Goal: Transaction & Acquisition: Book appointment/travel/reservation

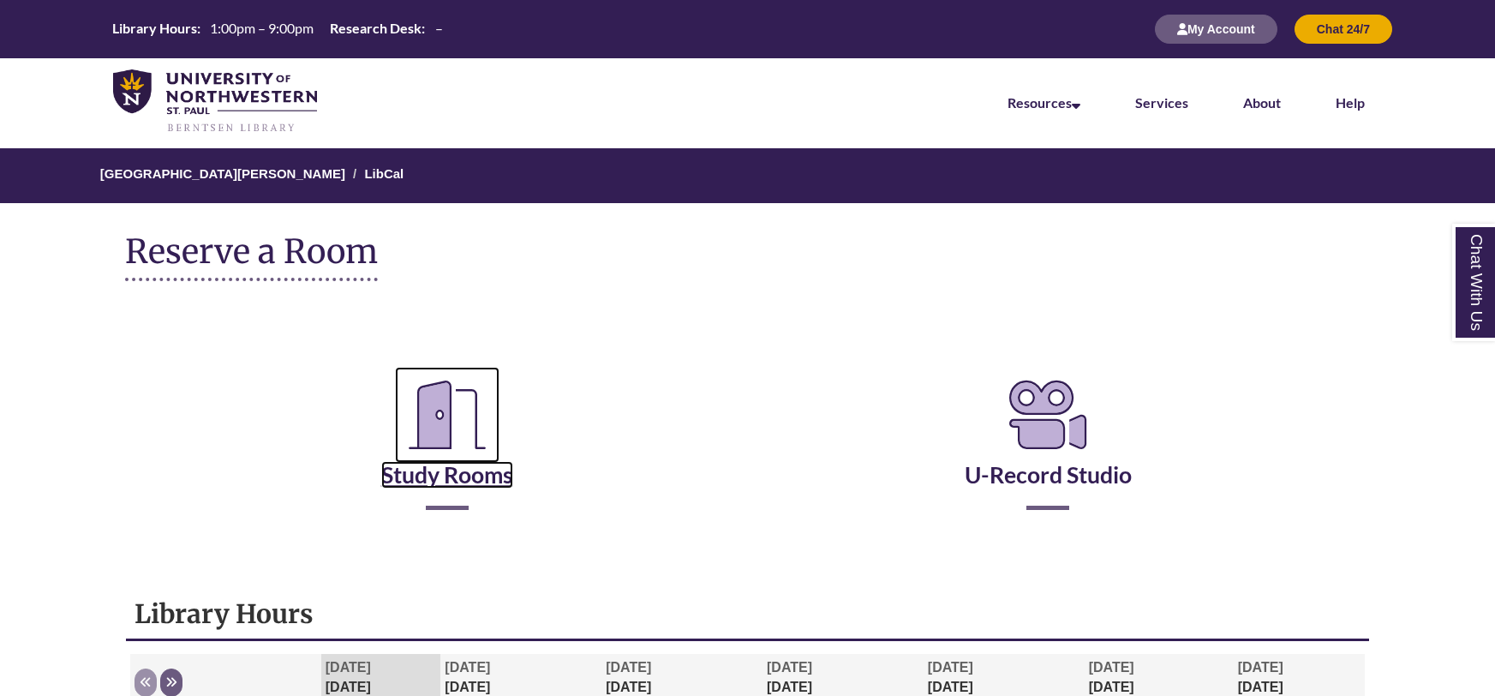
click at [457, 458] on icon "Reserve a Room" at bounding box center [447, 415] width 105 height 96
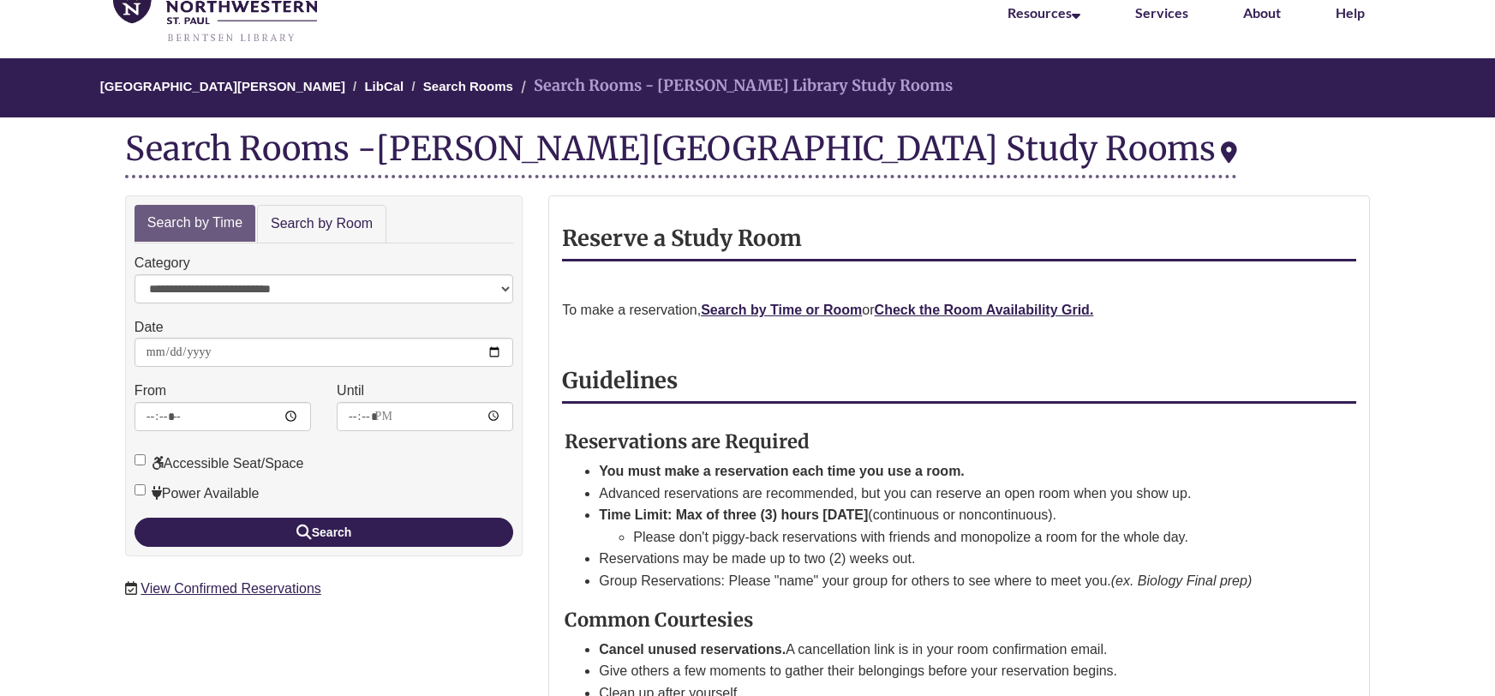
scroll to position [91, 0]
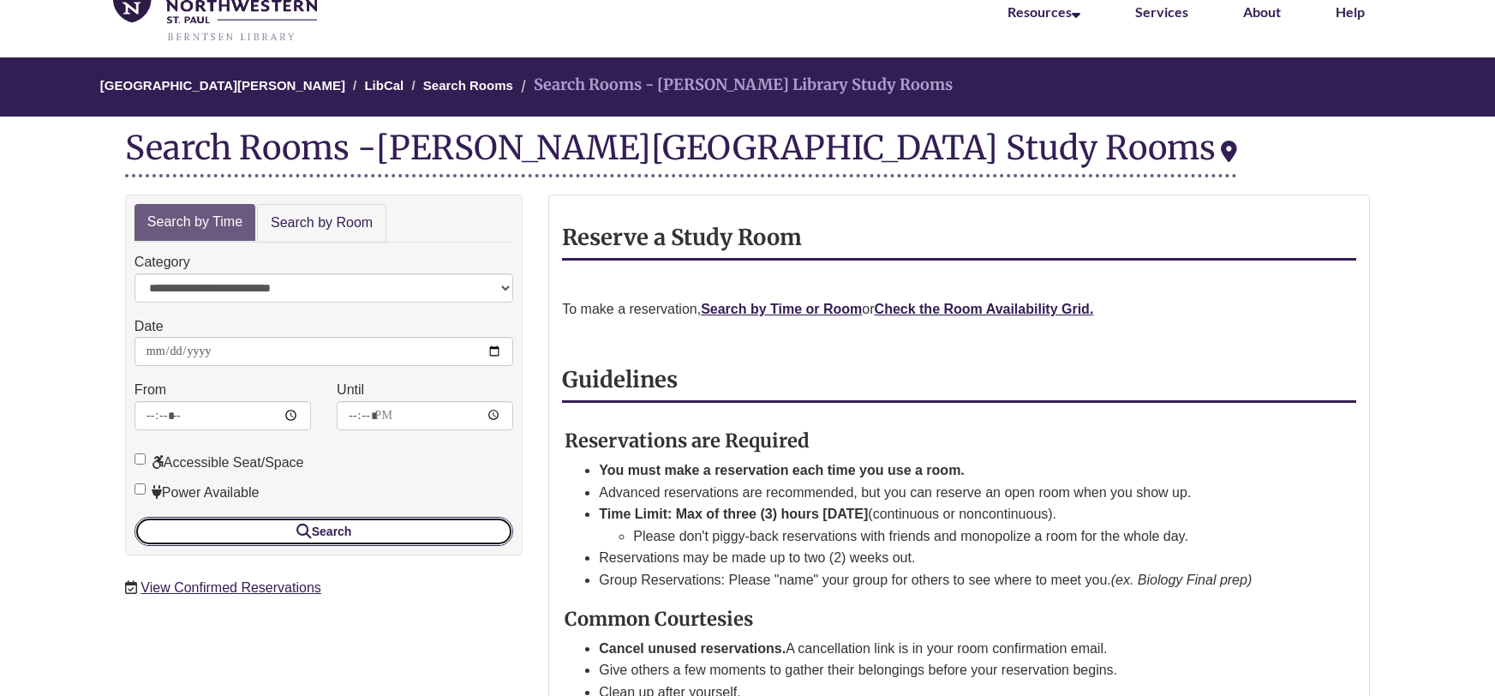
click at [338, 531] on button "Search" at bounding box center [324, 531] width 379 height 29
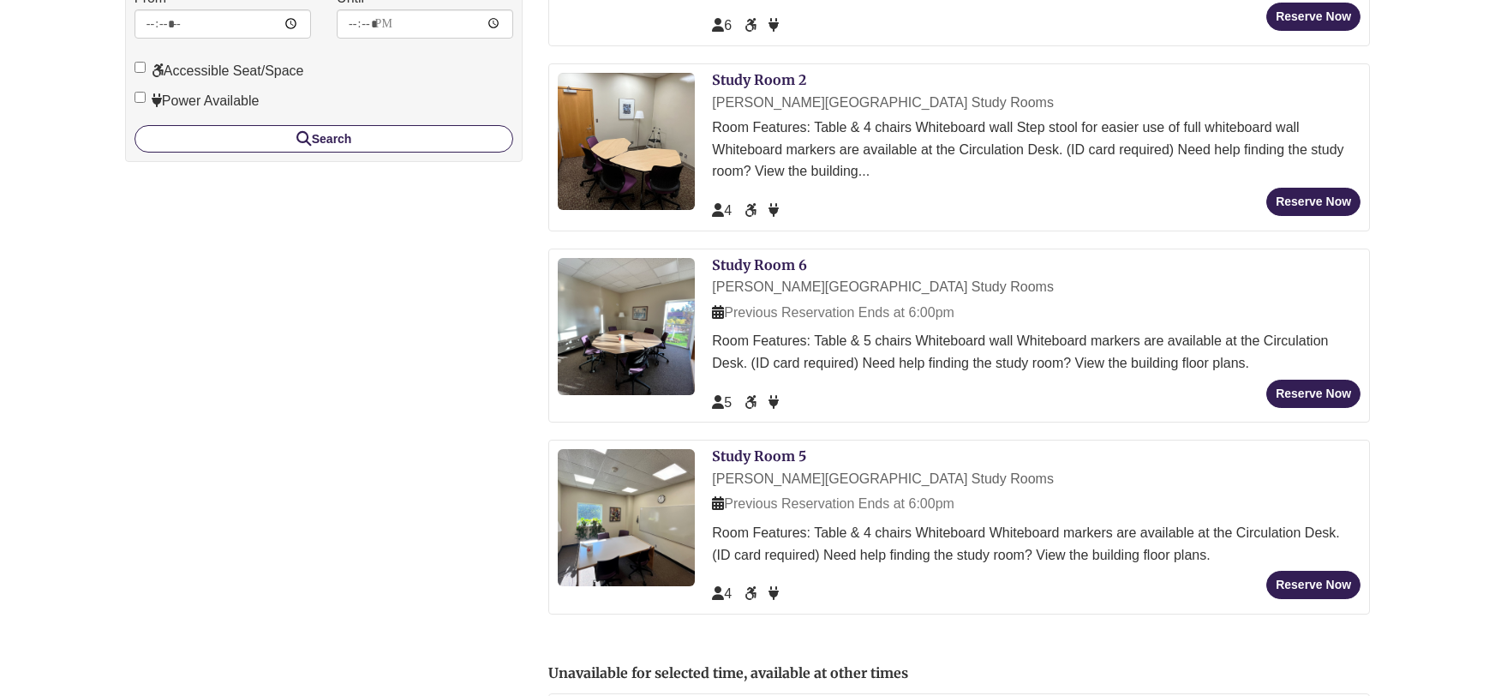
scroll to position [490, 0]
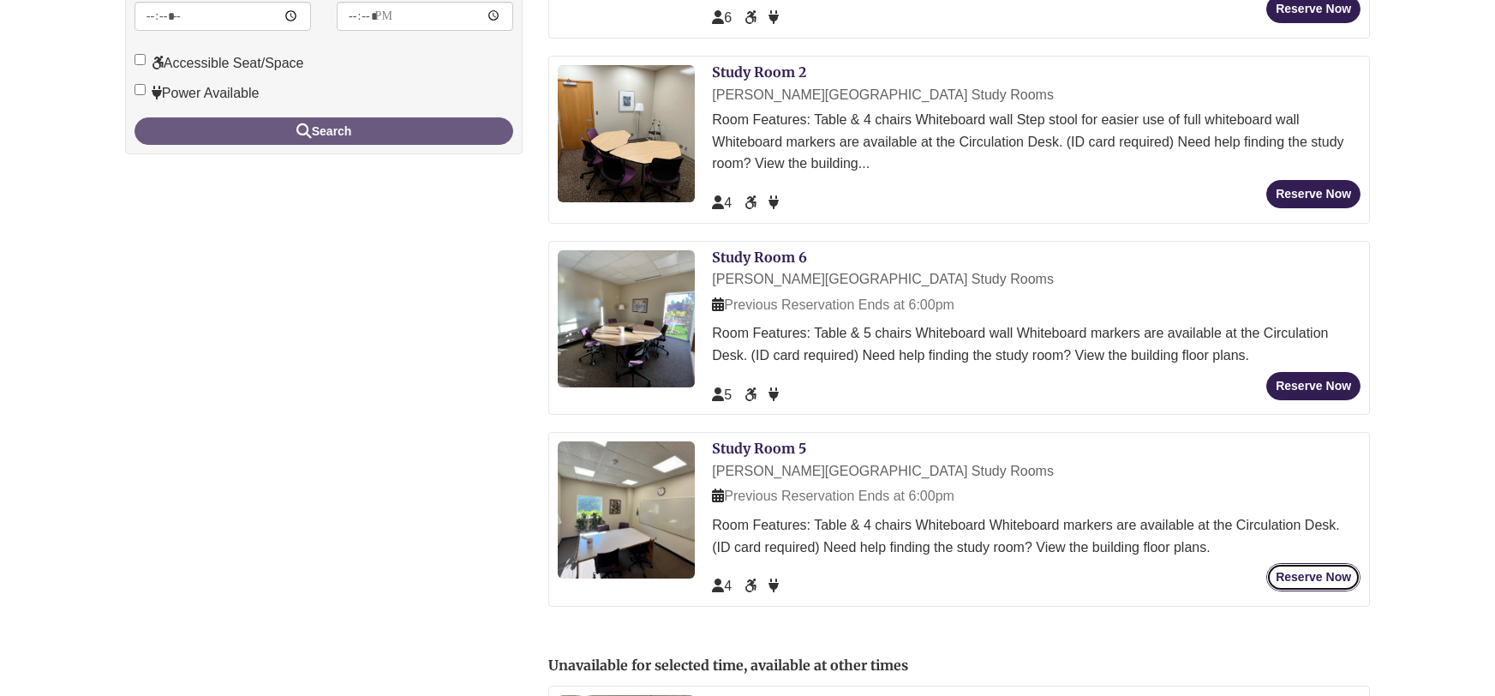
click at [1312, 578] on button "Reserve Now" at bounding box center [1313, 577] width 94 height 28
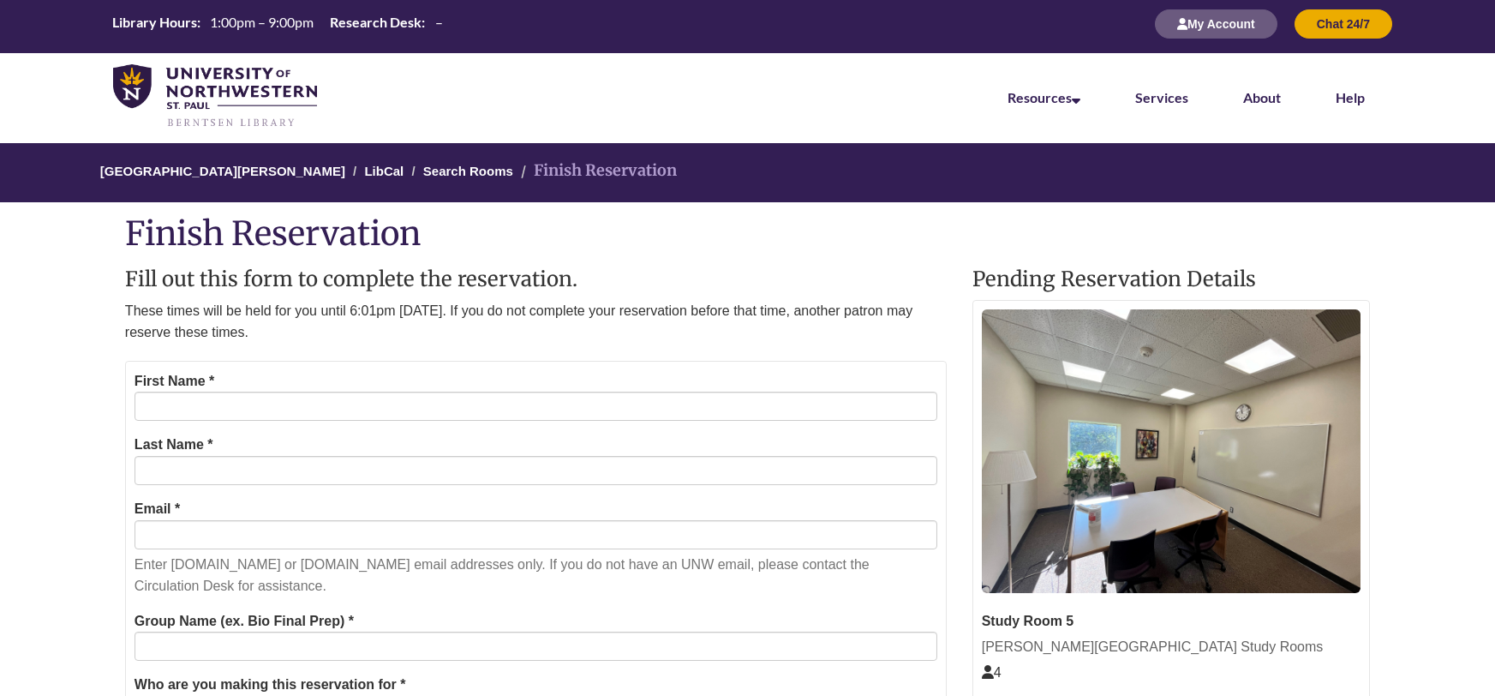
scroll to position [8, 0]
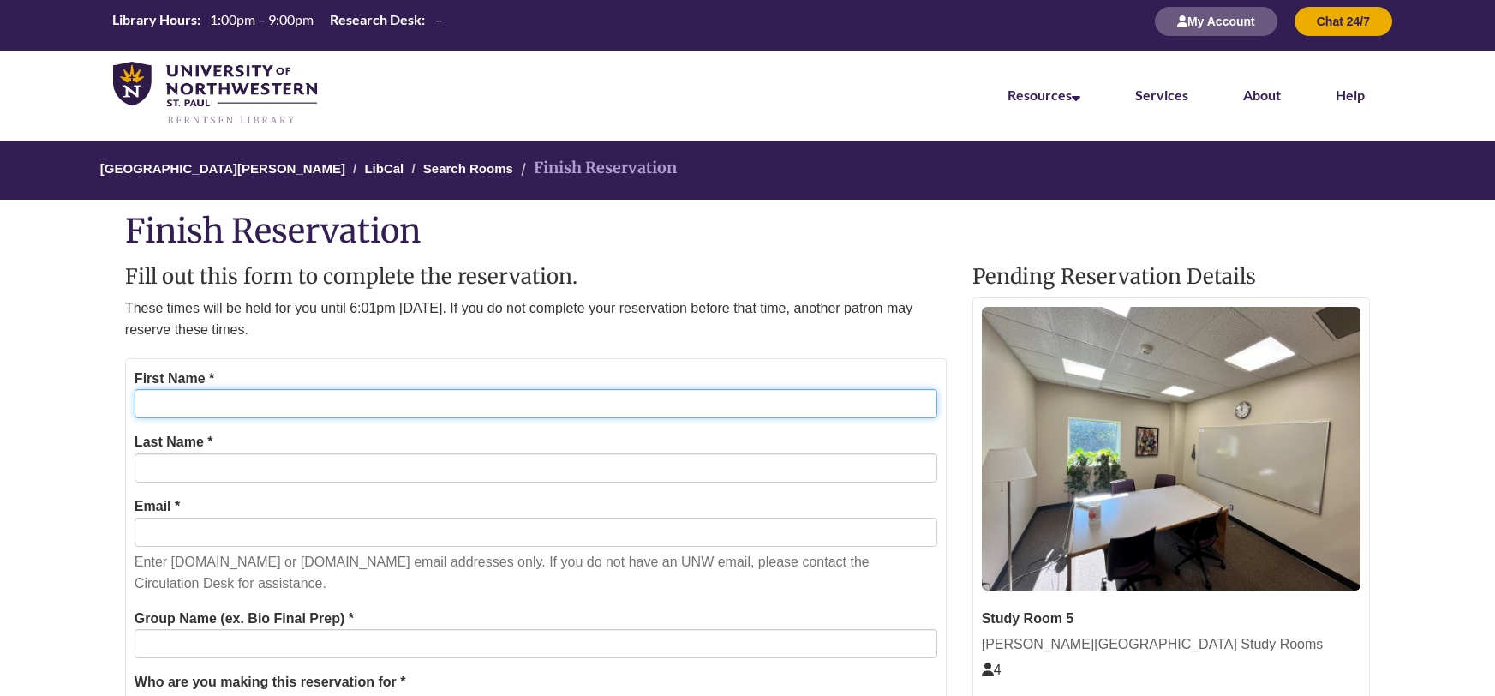
click at [198, 395] on input "First Name *" at bounding box center [536, 403] width 803 height 29
type input "****"
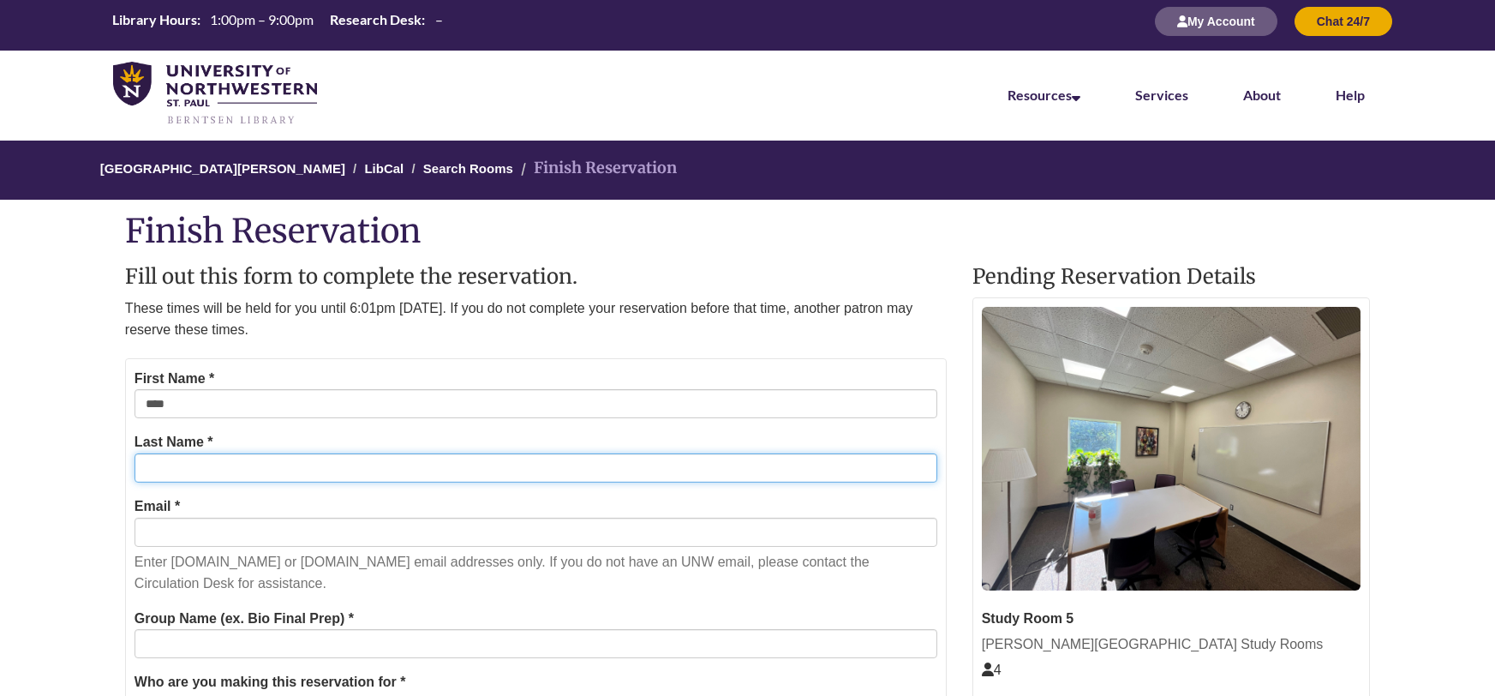
click at [205, 464] on input "Last Name *" at bounding box center [536, 467] width 803 height 29
type input "*******"
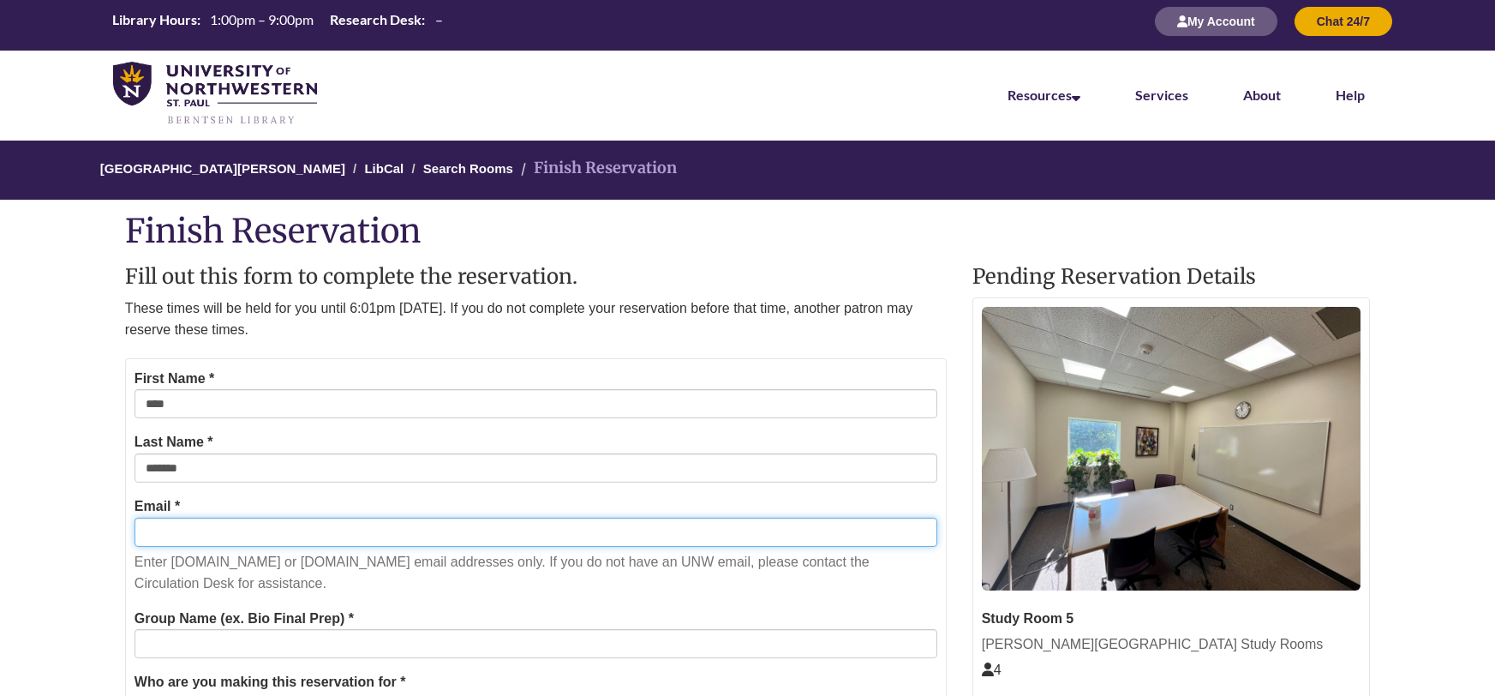
click at [194, 525] on input "Email *" at bounding box center [536, 532] width 803 height 29
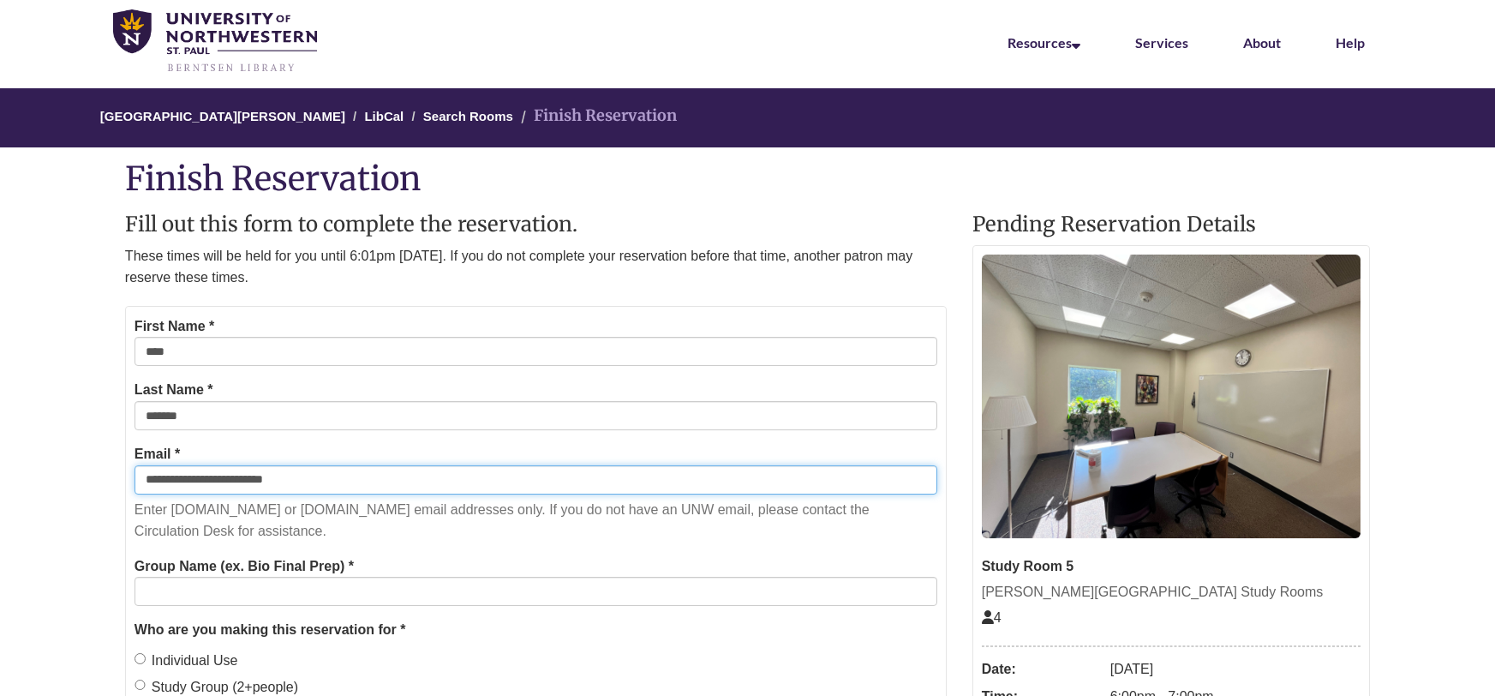
scroll to position [61, 0]
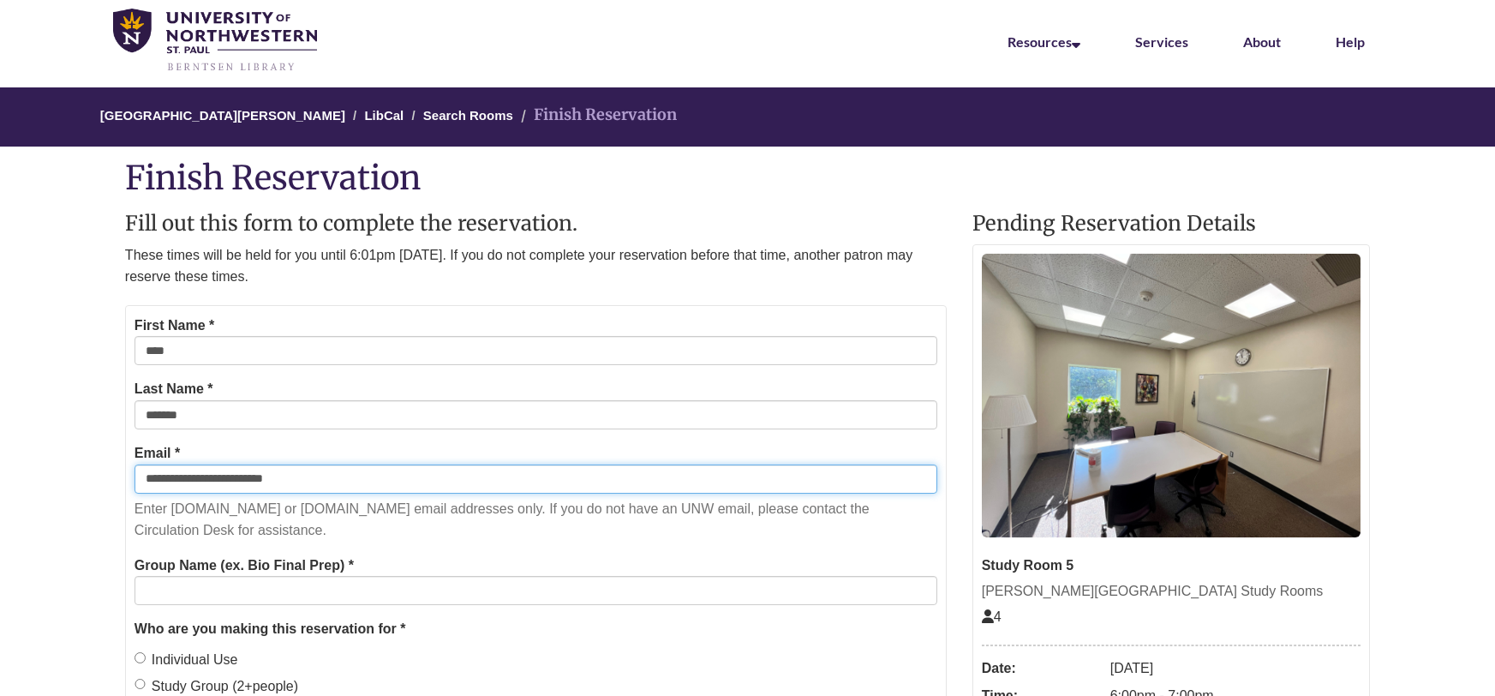
type input "**********"
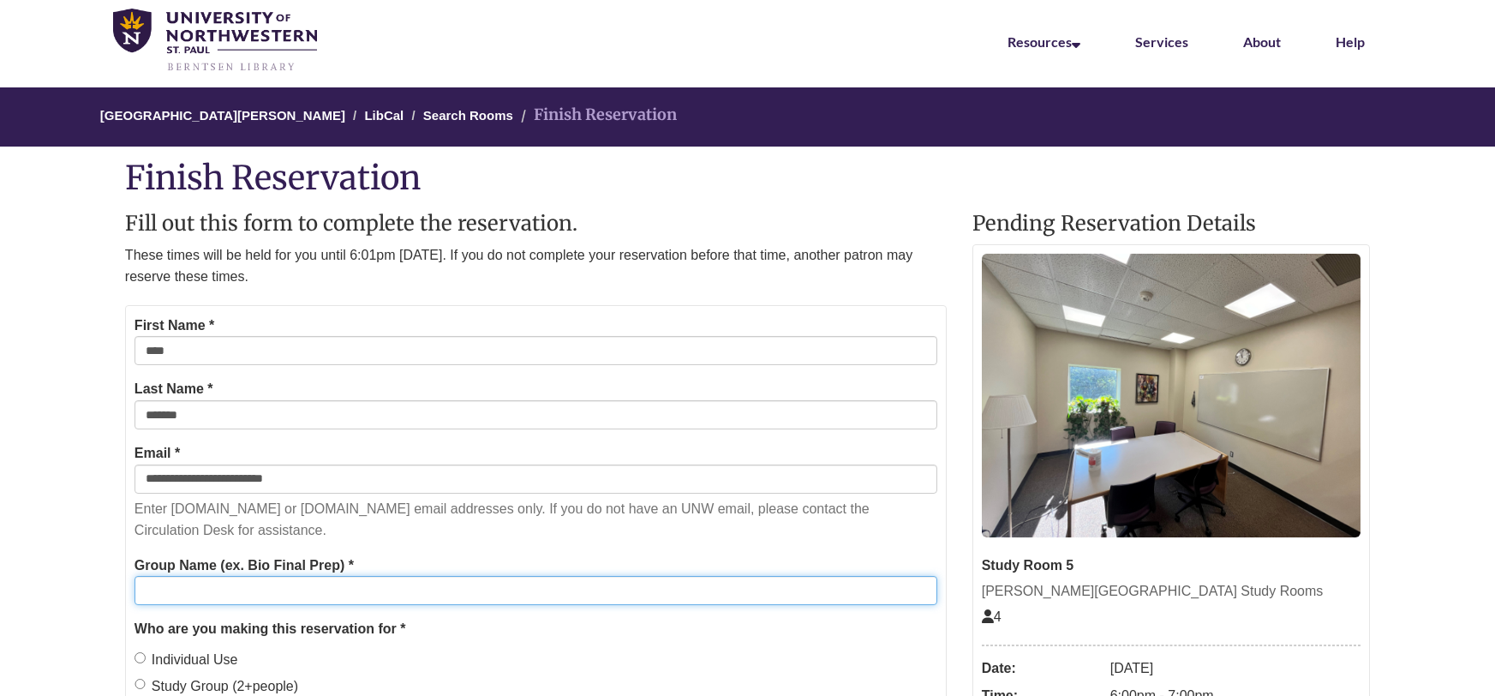
click at [283, 602] on input "Group Name (ex. Bio Final Prep) *" at bounding box center [536, 590] width 803 height 29
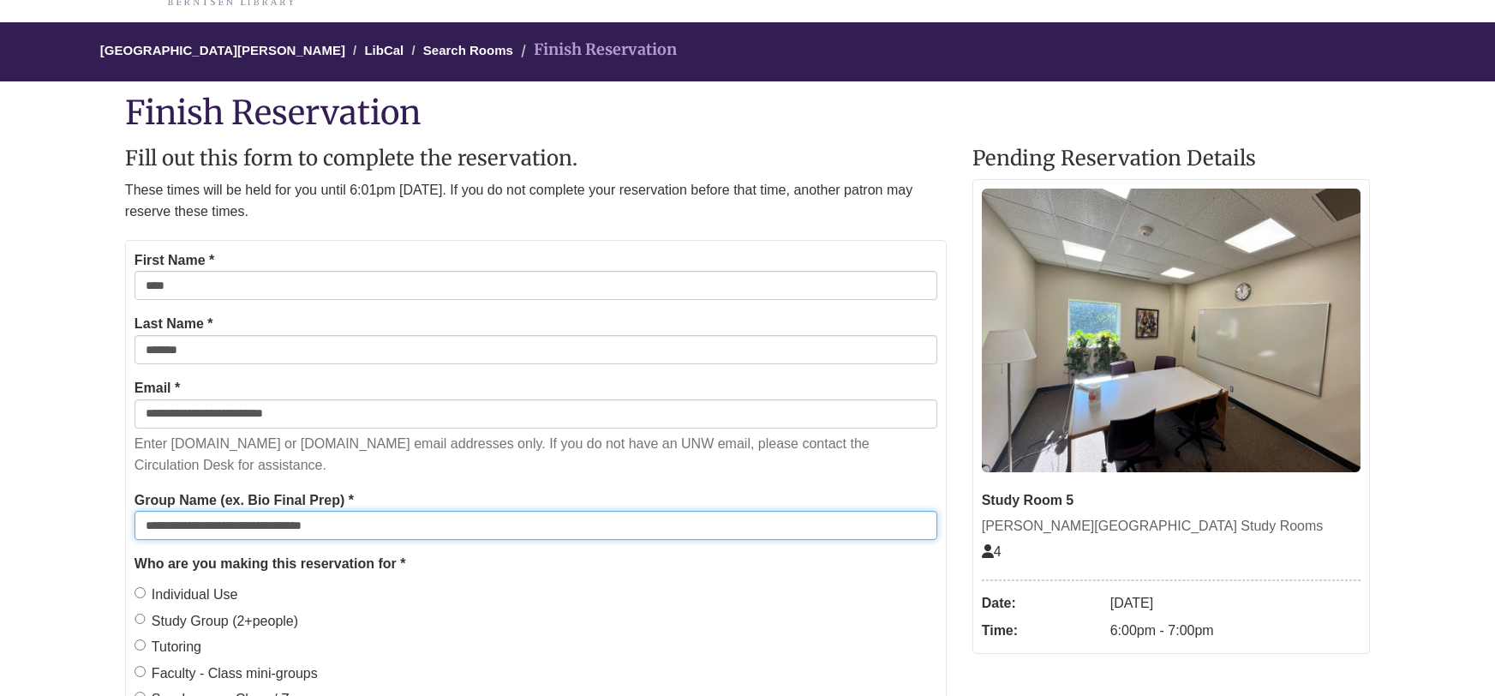
scroll to position [133, 0]
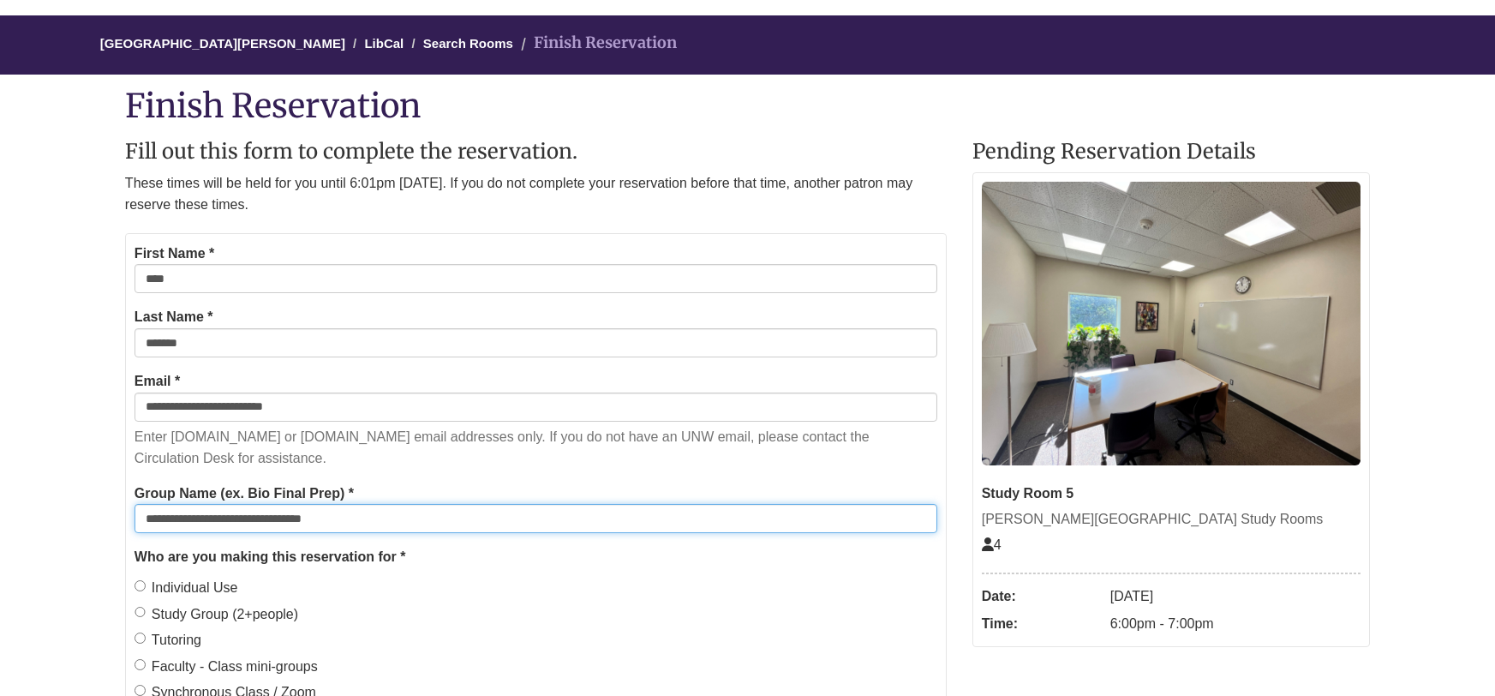
type input "**********"
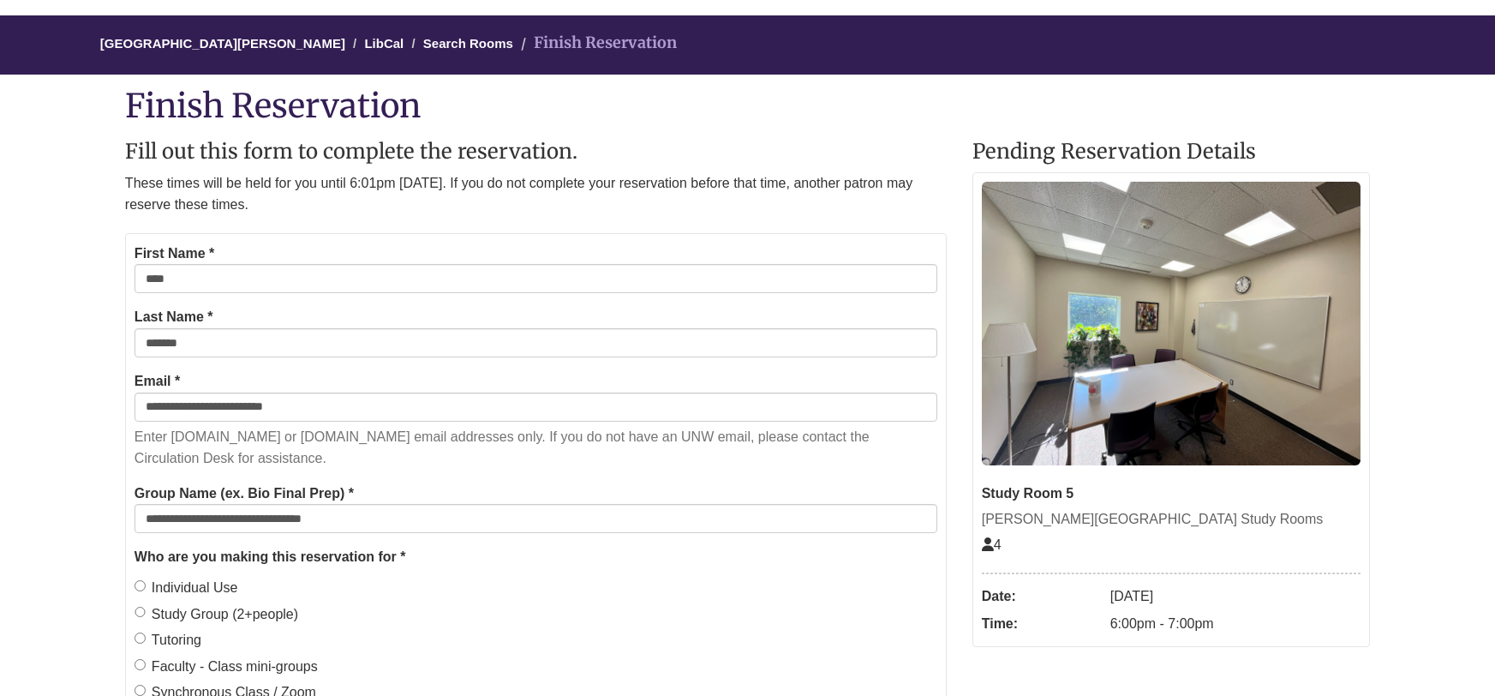
click at [146, 584] on label "Individual Use" at bounding box center [187, 588] width 104 height 22
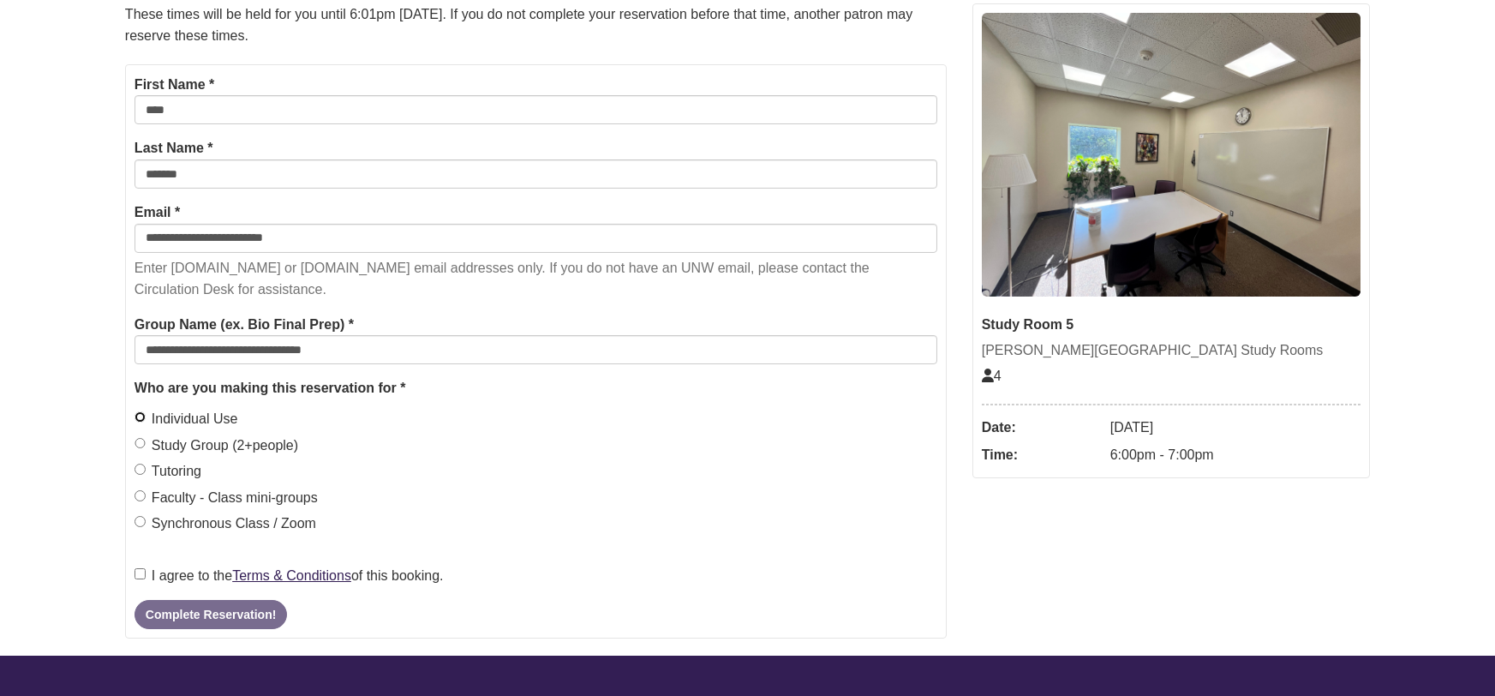
scroll to position [309, 0]
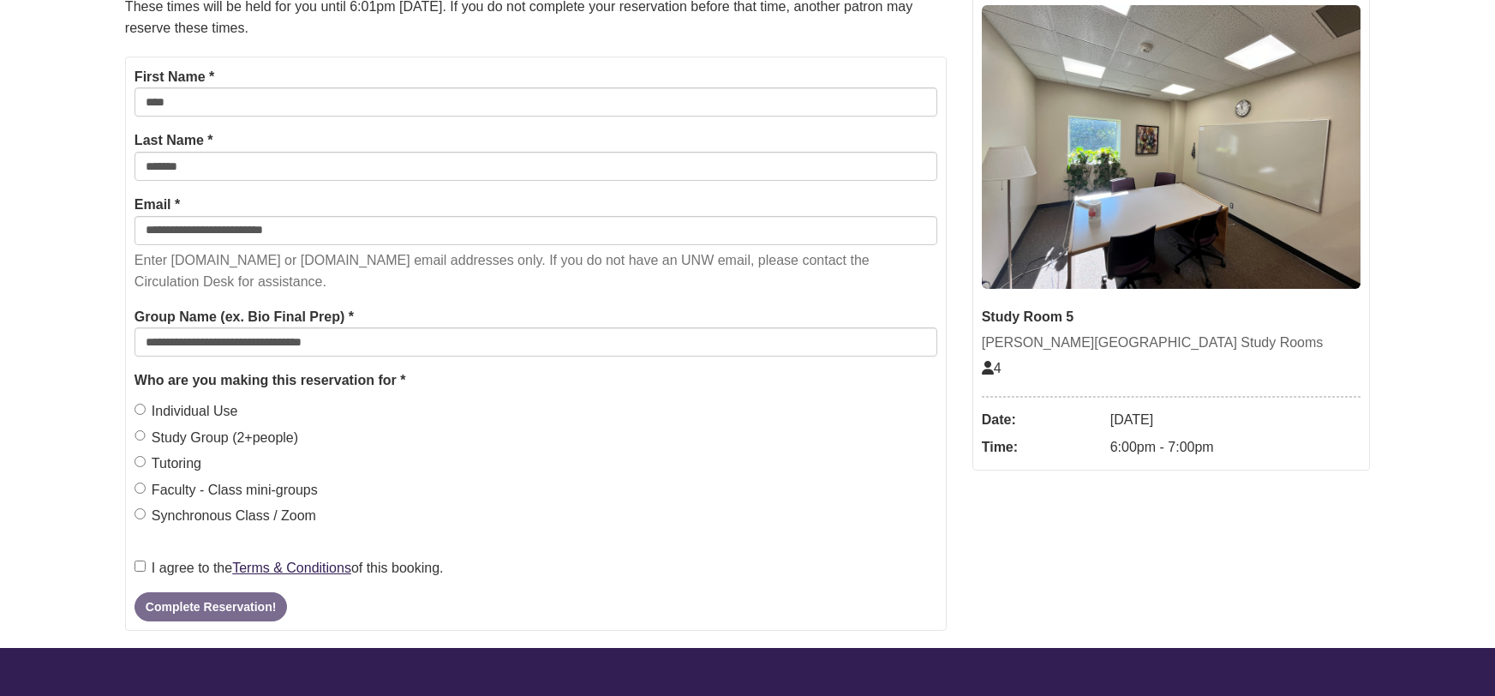
click at [139, 572] on label "I agree to the Terms & Conditions of this booking." at bounding box center [289, 568] width 309 height 22
click at [220, 617] on button "Complete Reservation!" at bounding box center [211, 606] width 153 height 29
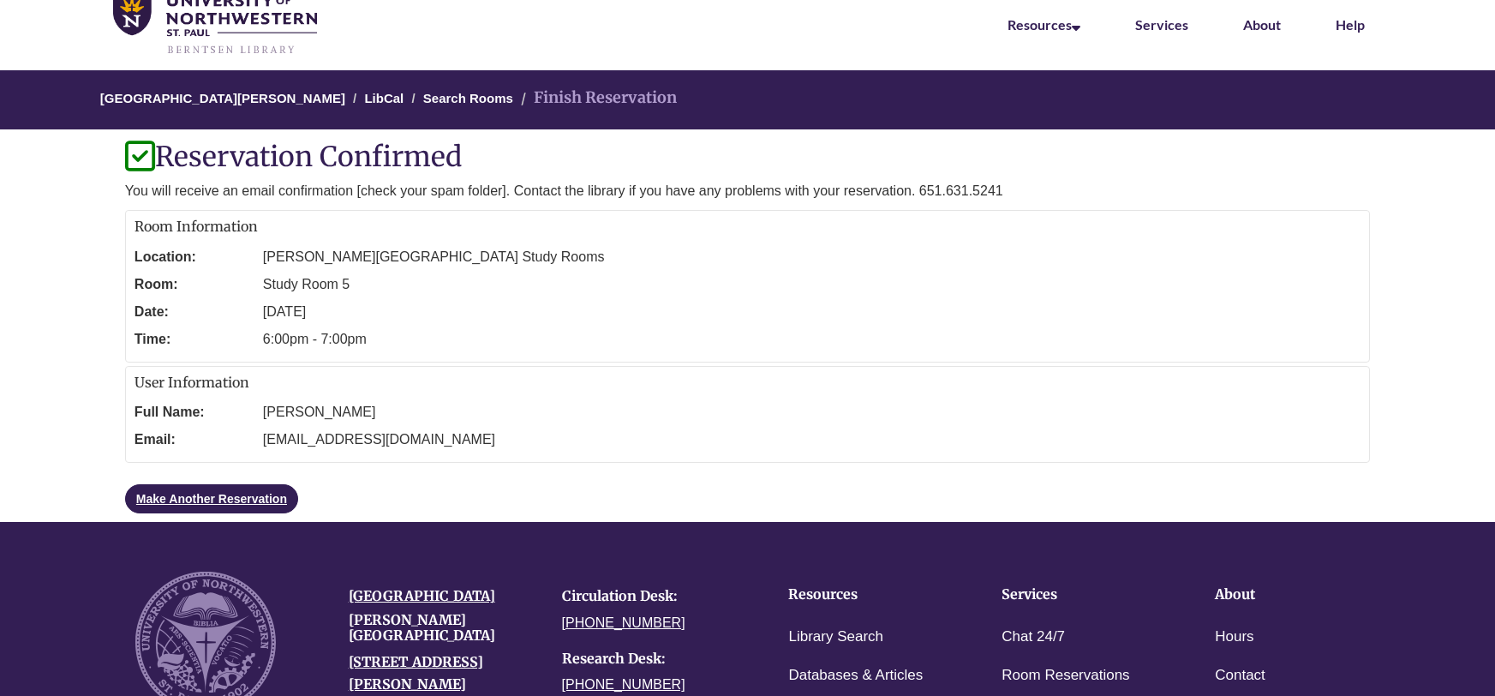
scroll to position [0, 0]
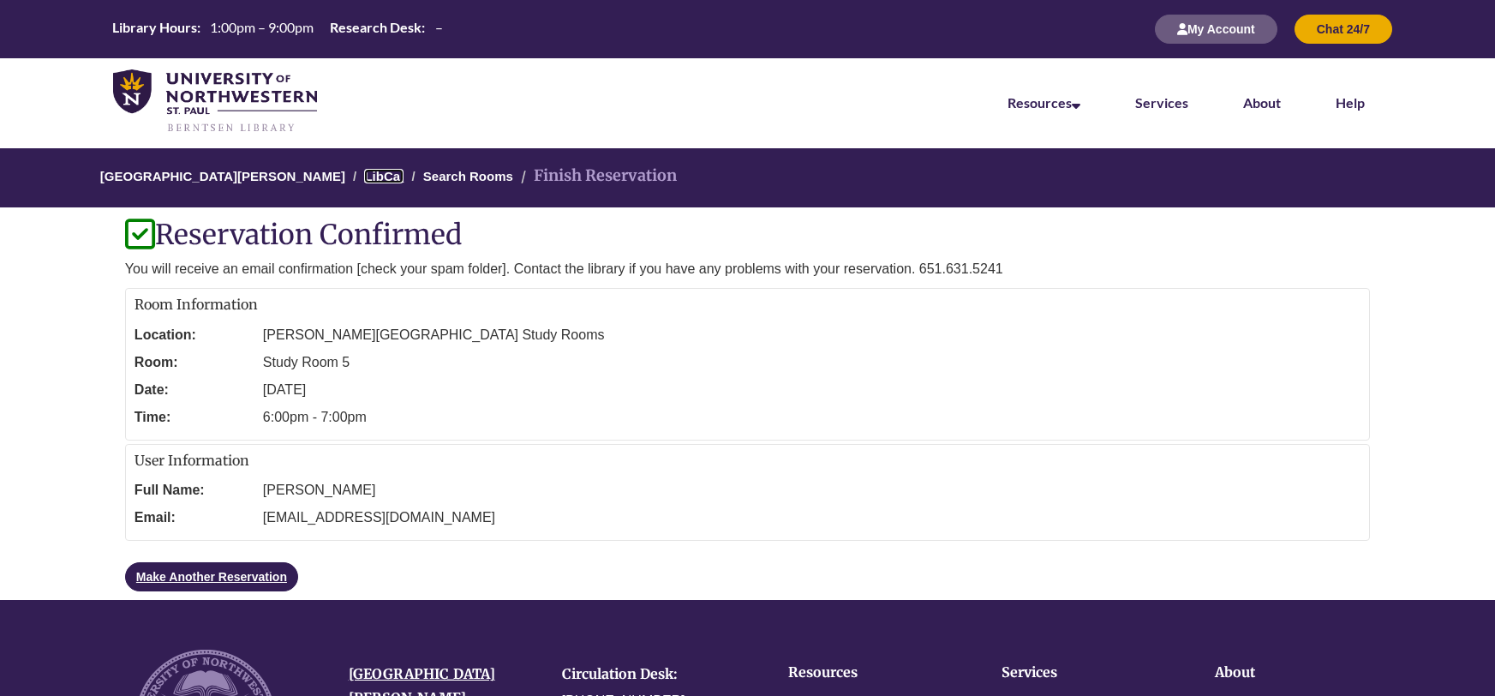
click at [364, 178] on link "LibCal" at bounding box center [383, 176] width 39 height 15
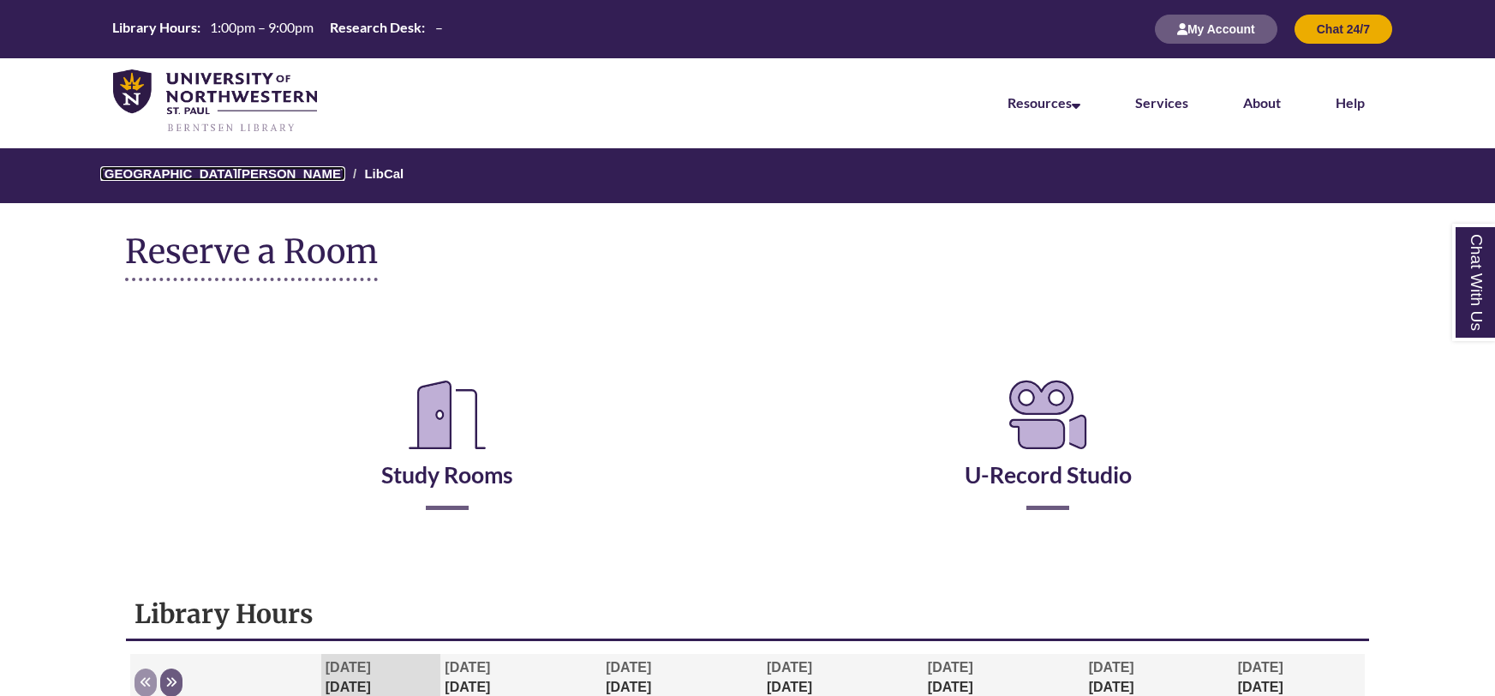
click at [296, 170] on link "[GEOGRAPHIC_DATA][PERSON_NAME]" at bounding box center [222, 173] width 245 height 15
